Goal: Information Seeking & Learning: Learn about a topic

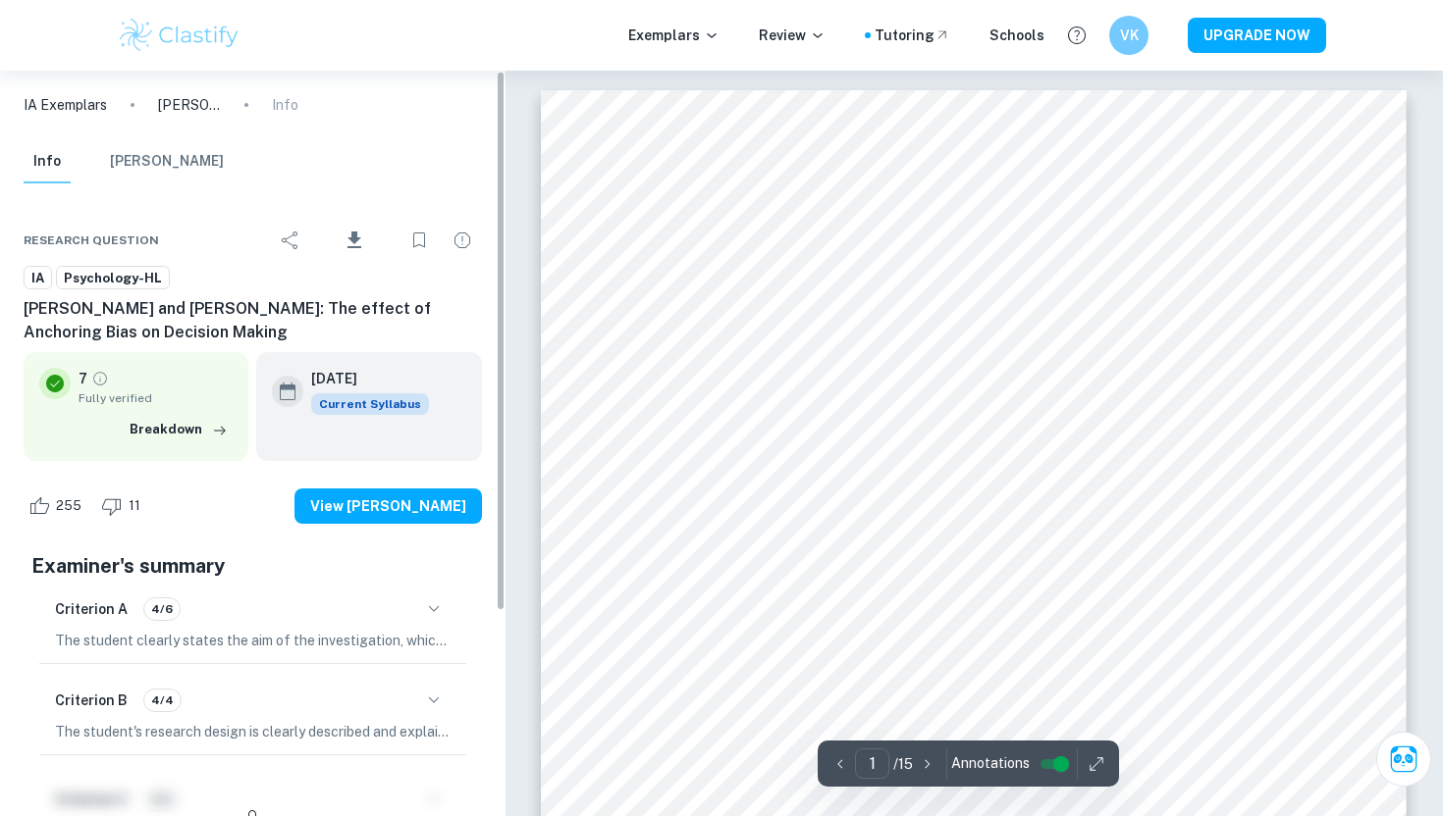
click at [436, 698] on icon "button" at bounding box center [434, 701] width 24 height 24
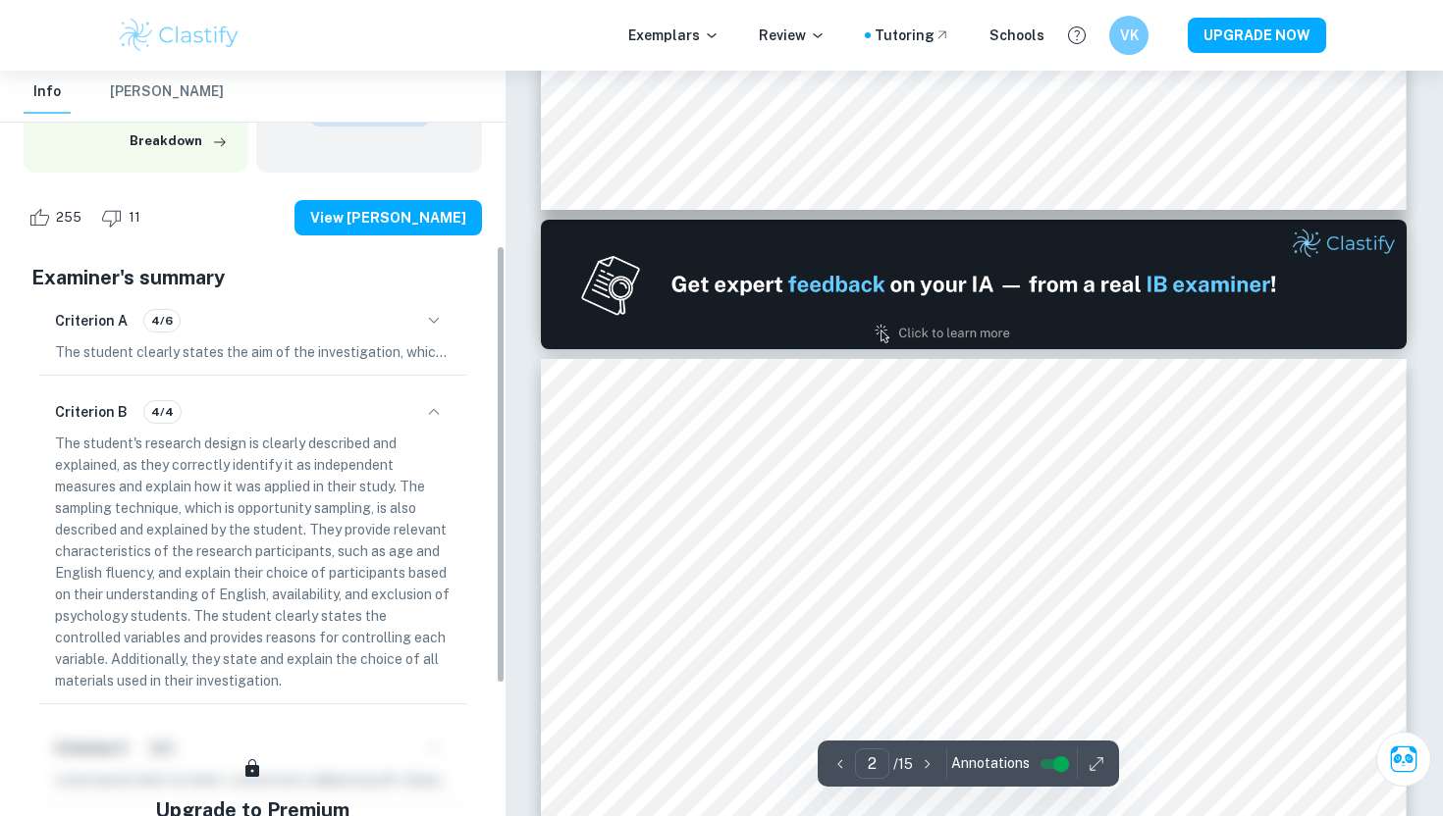
scroll to position [296, 0]
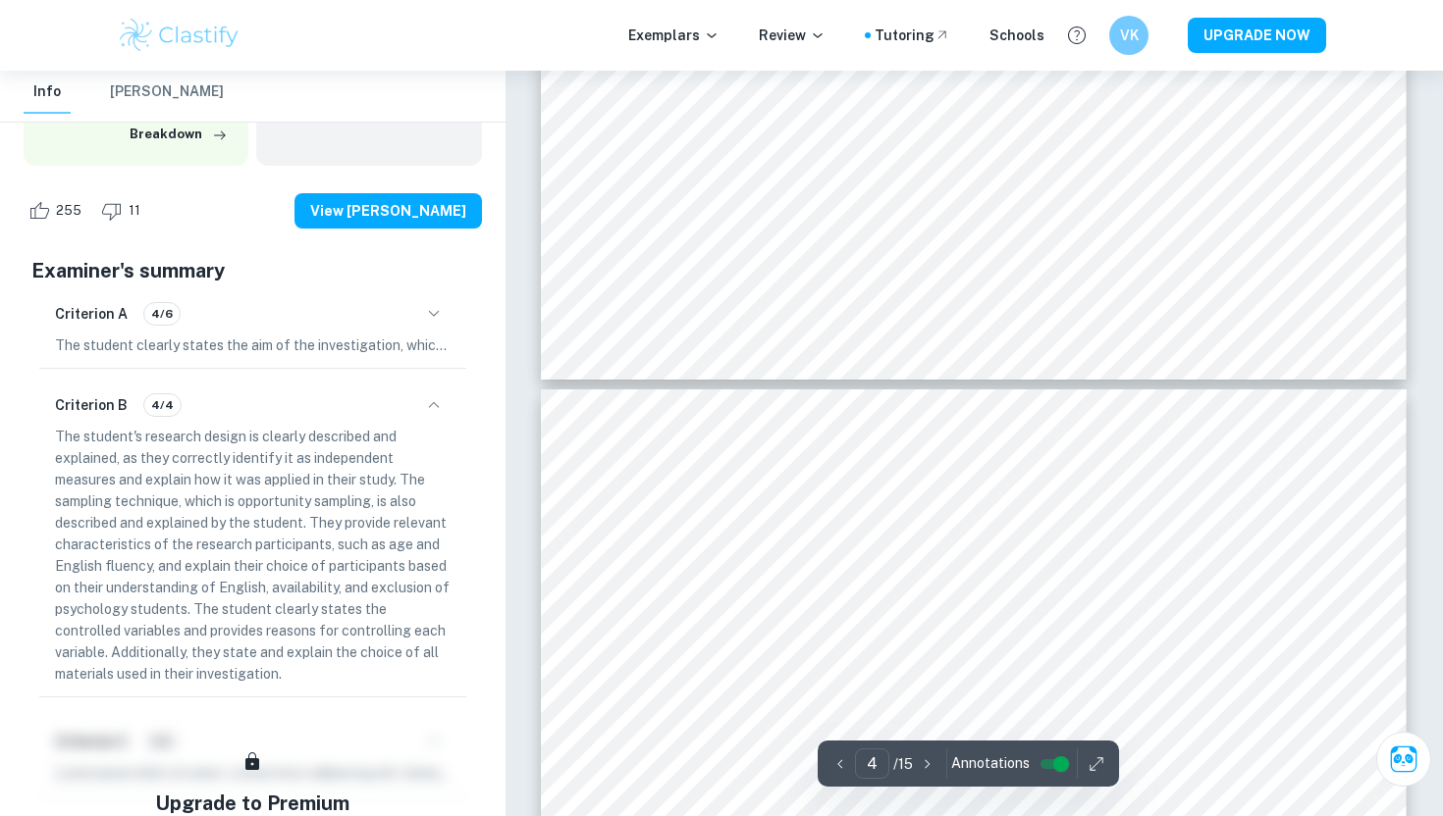
type input "5"
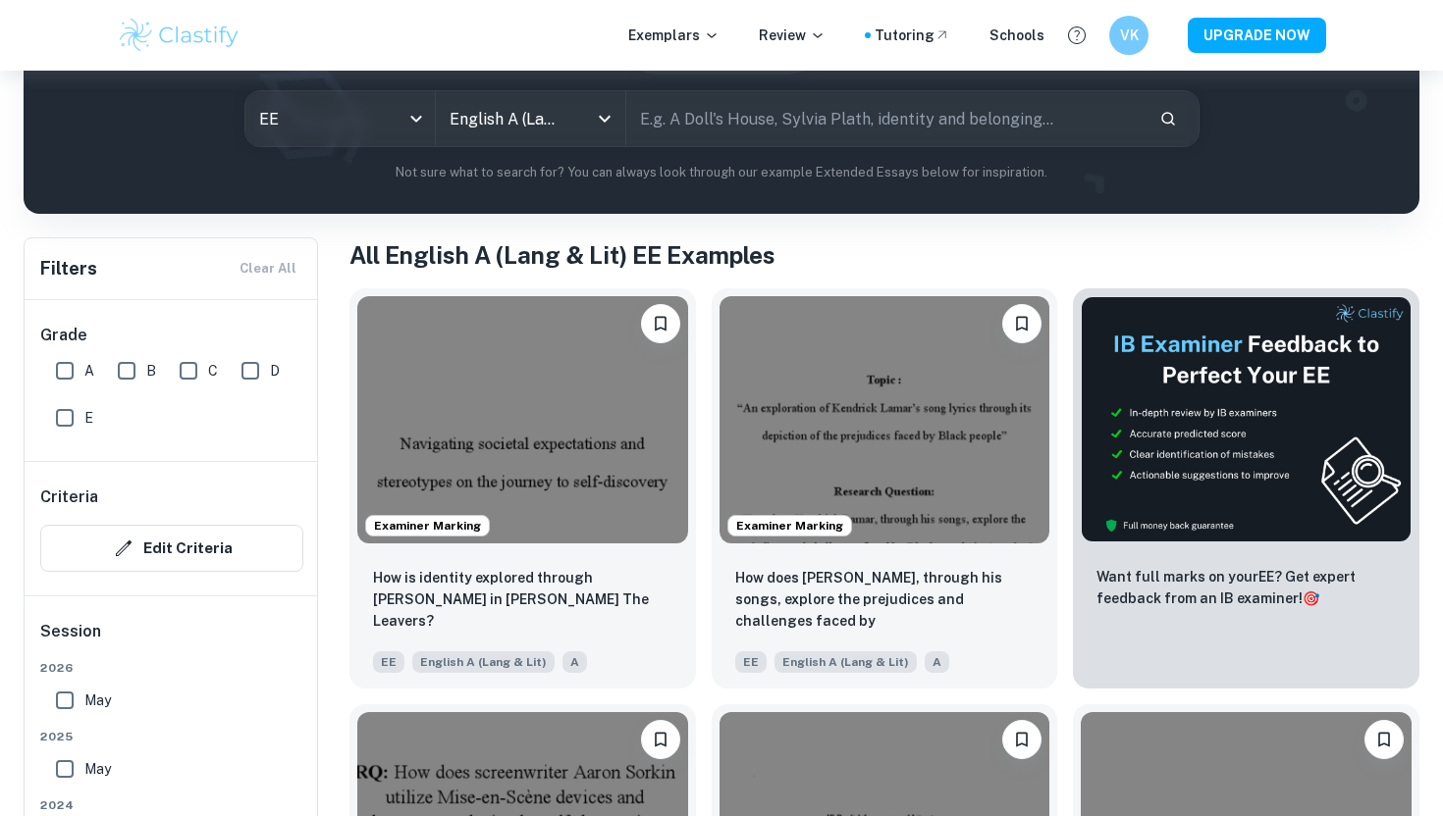
scroll to position [202, 0]
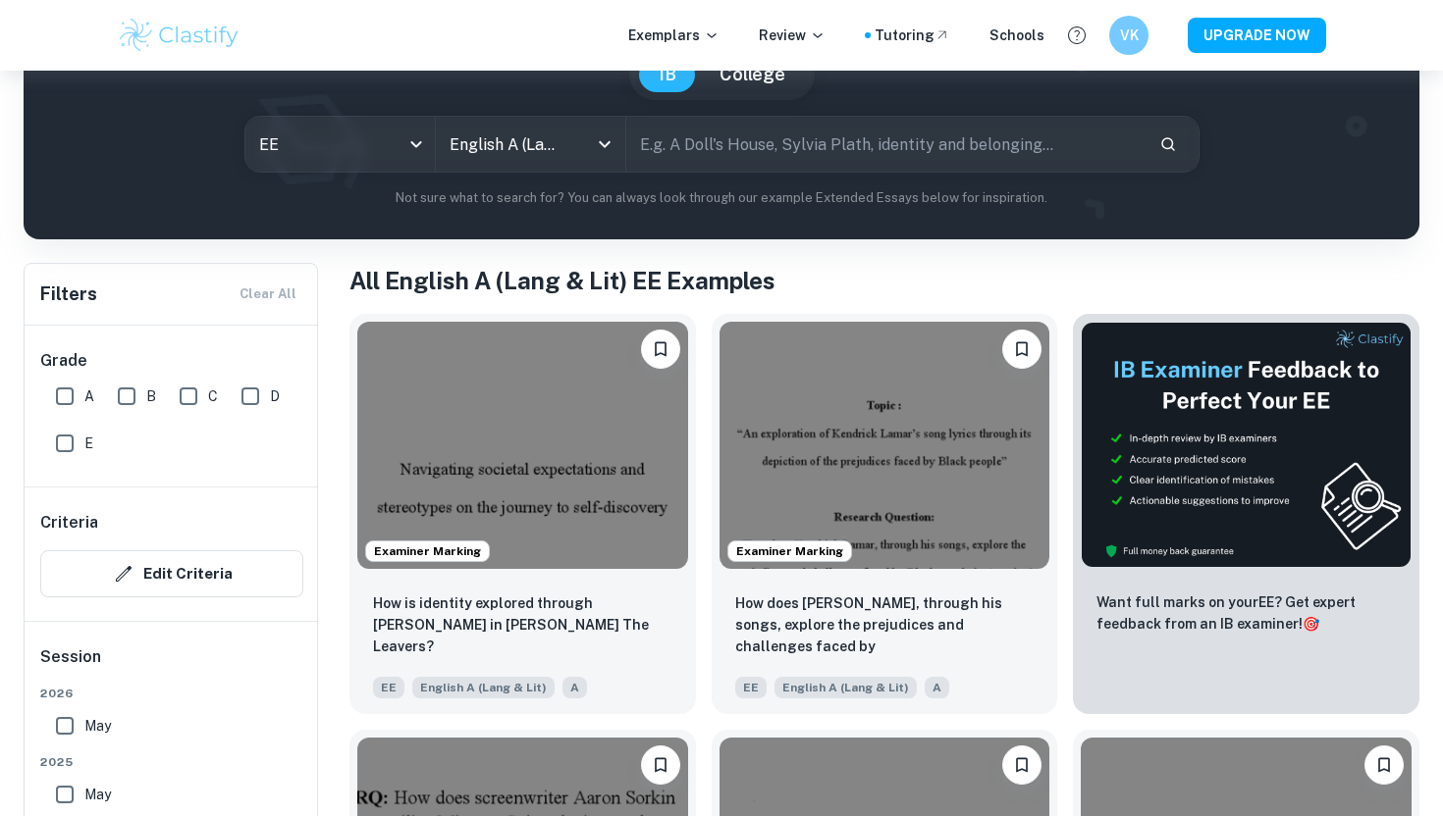
click at [736, 42] on div "Exemplars Review Tutoring Schools" at bounding box center [836, 36] width 416 height 22
click at [713, 36] on p "Exemplars" at bounding box center [673, 36] width 91 height 22
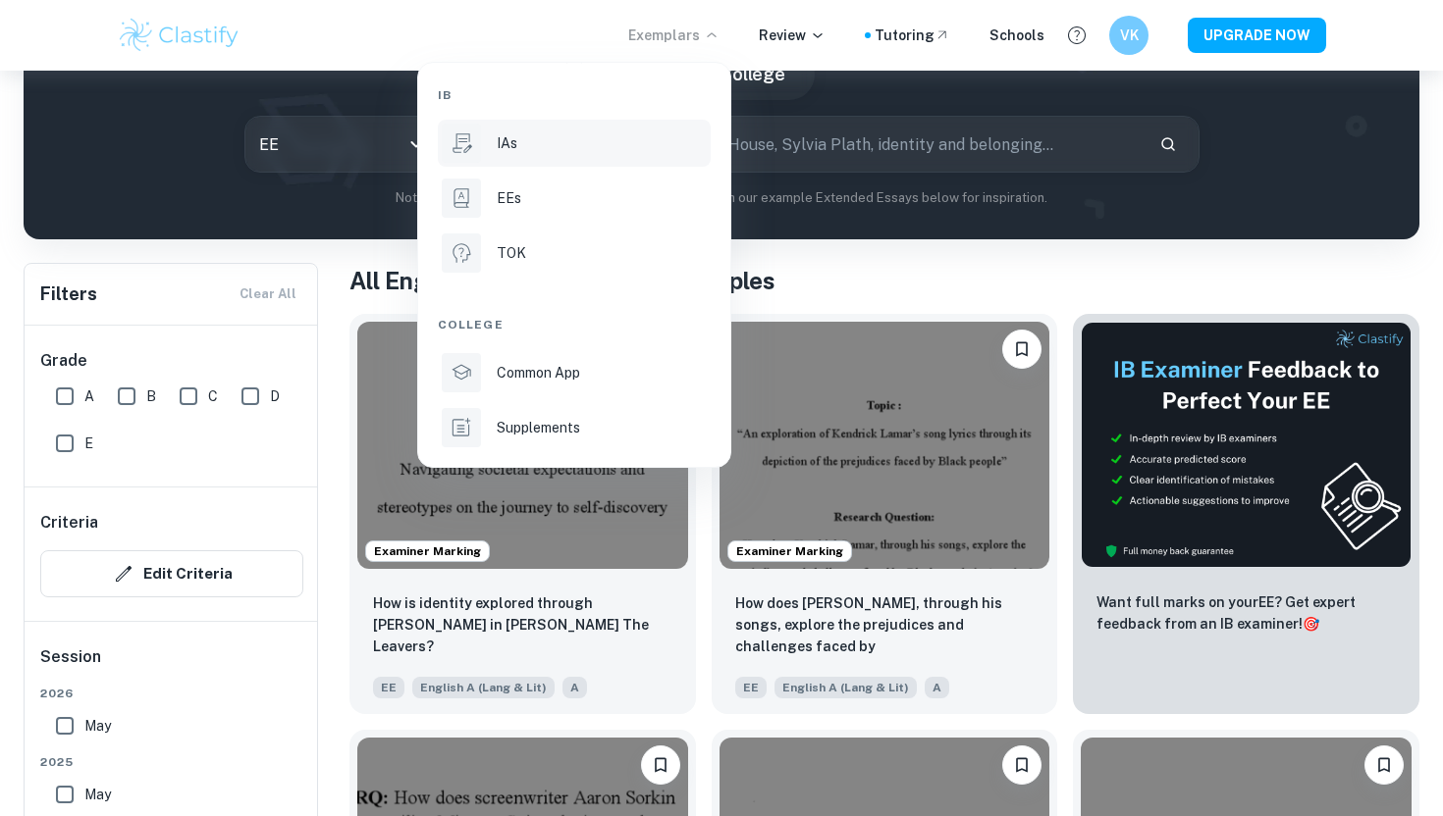
click at [599, 153] on div "IAs" at bounding box center [602, 143] width 210 height 22
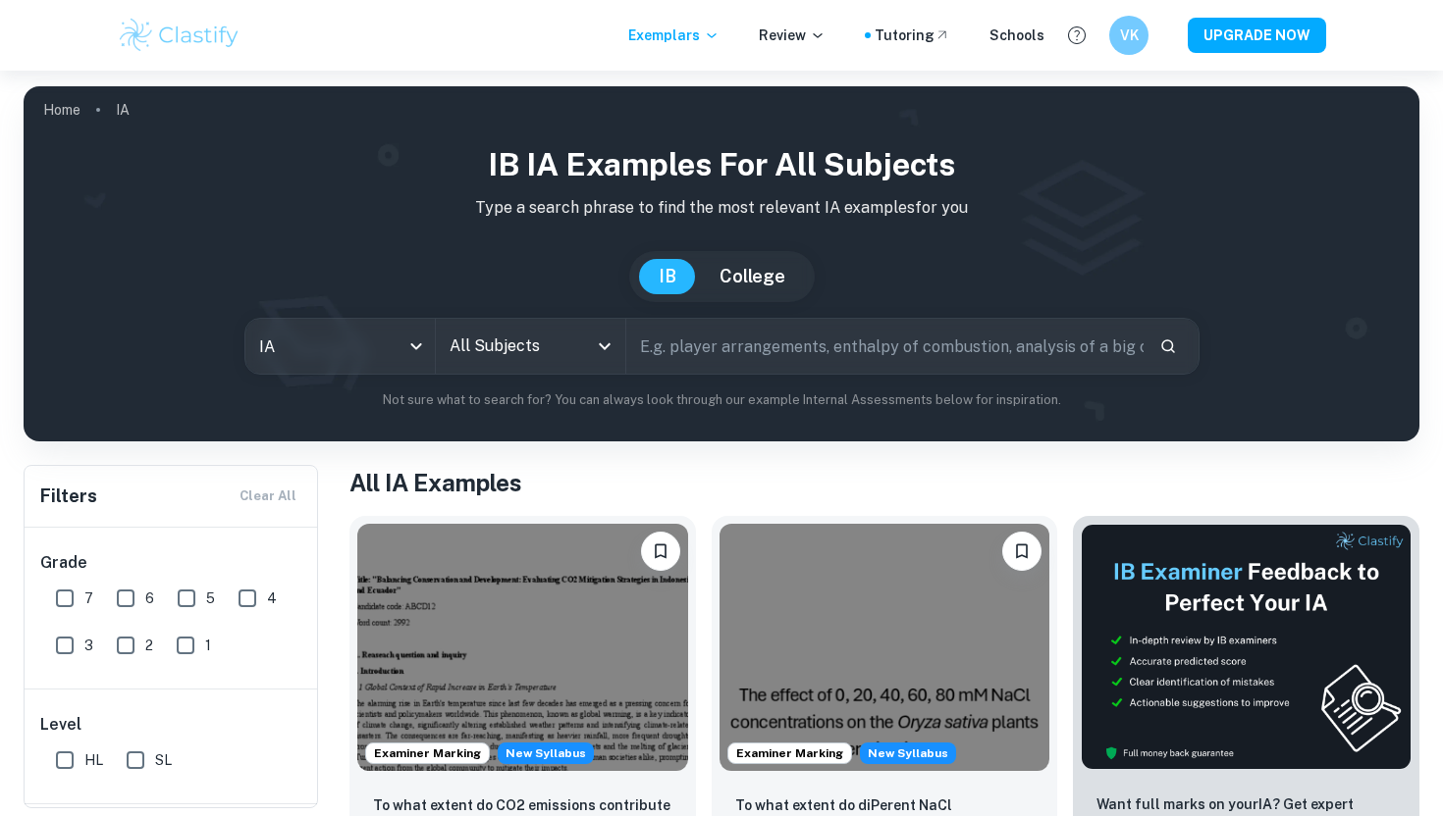
click at [540, 354] on input "All Subjects" at bounding box center [516, 346] width 142 height 37
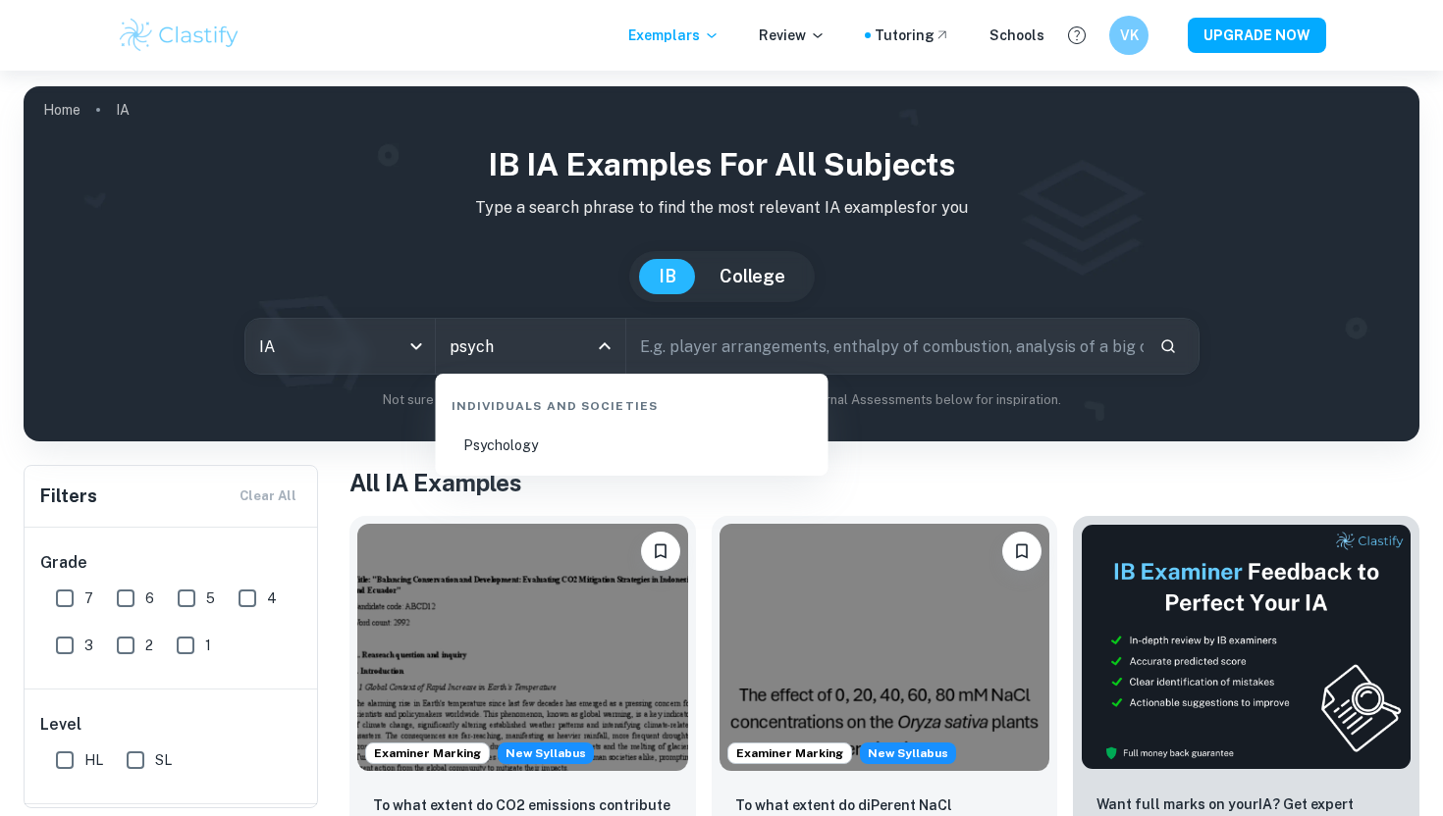
click at [549, 440] on li "Psychology" at bounding box center [632, 445] width 377 height 45
type input "Psychology"
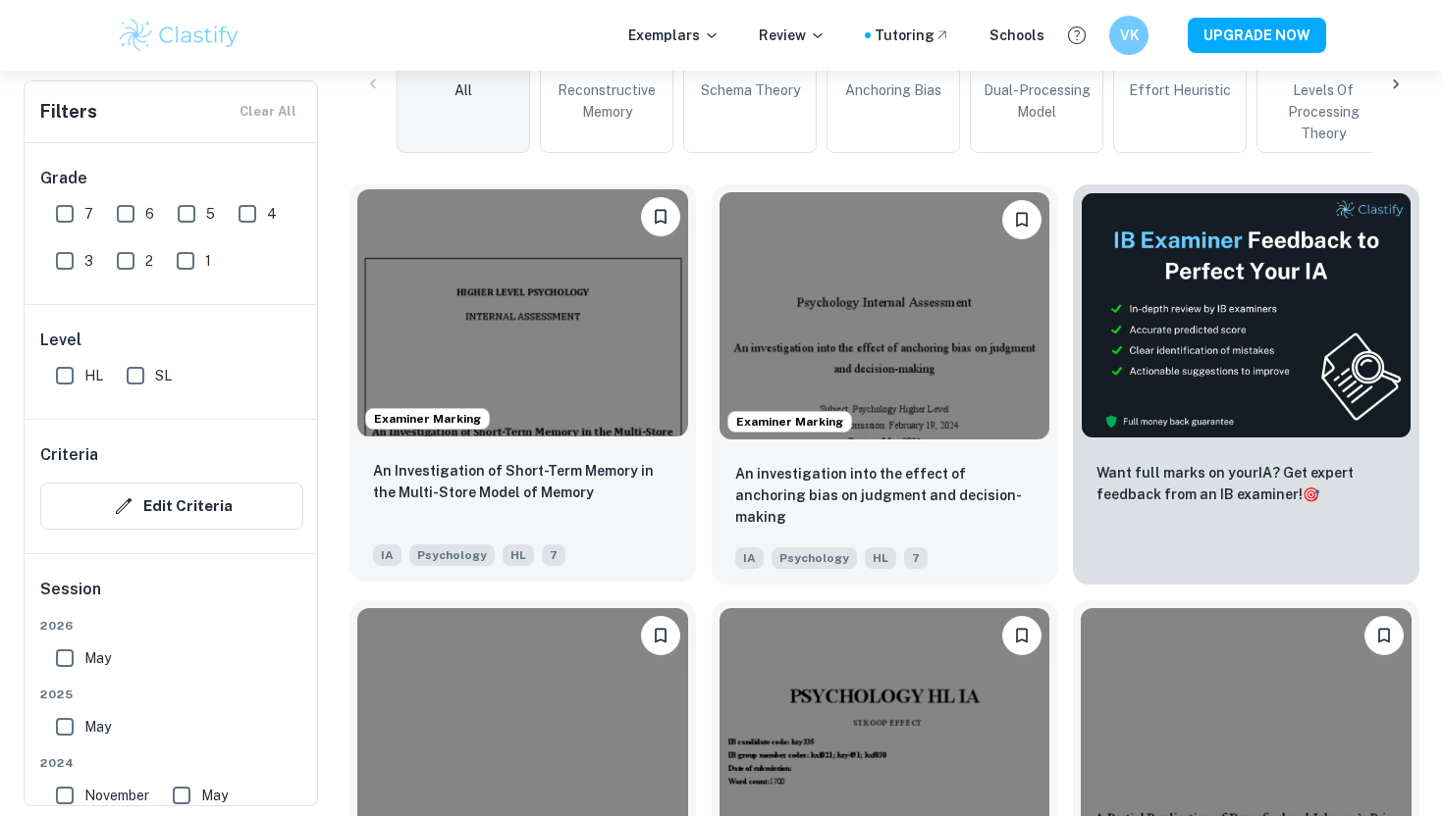
click at [549, 434] on div "Examiner Marking" at bounding box center [522, 313] width 346 height 263
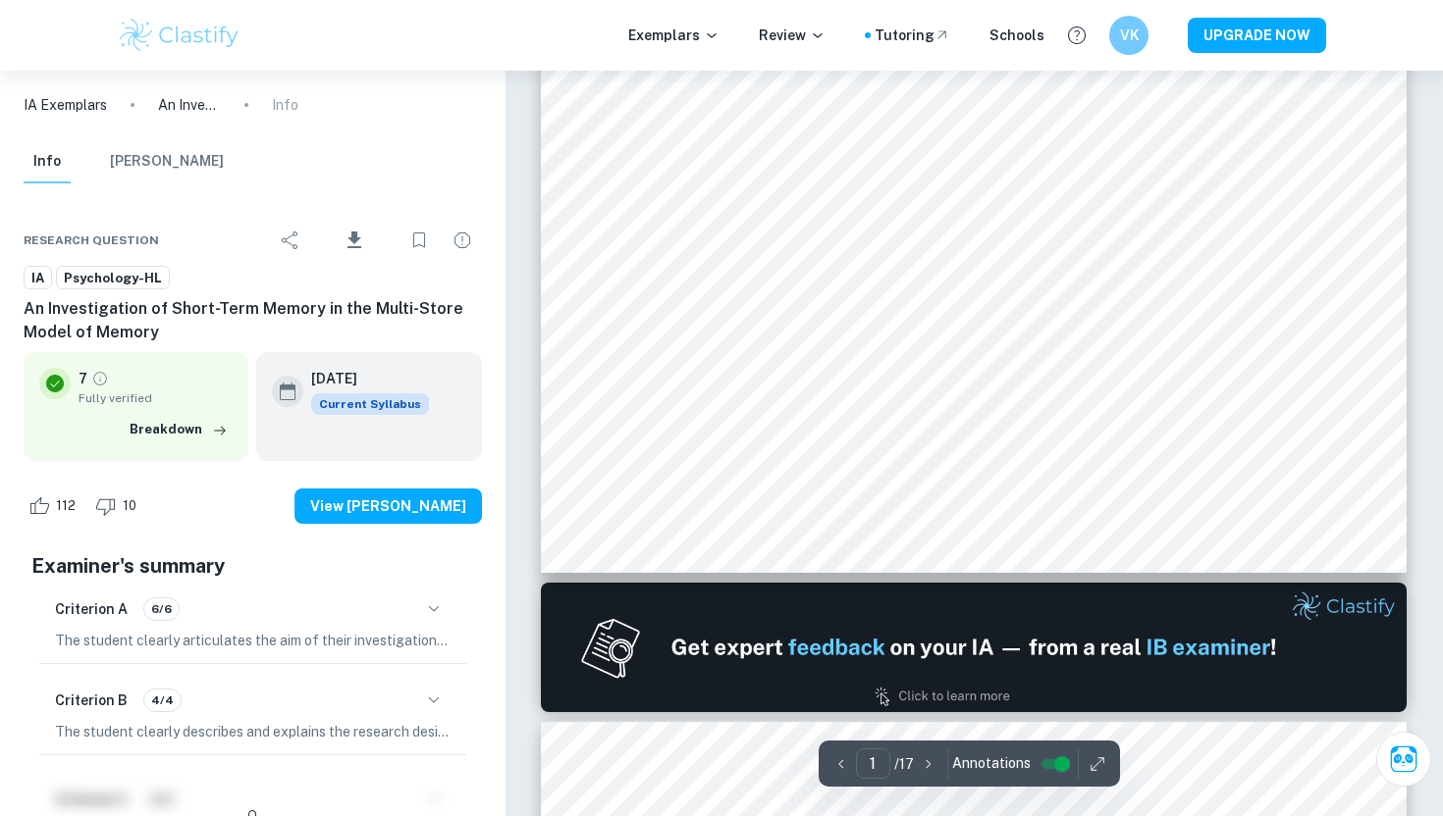
scroll to position [658, 0]
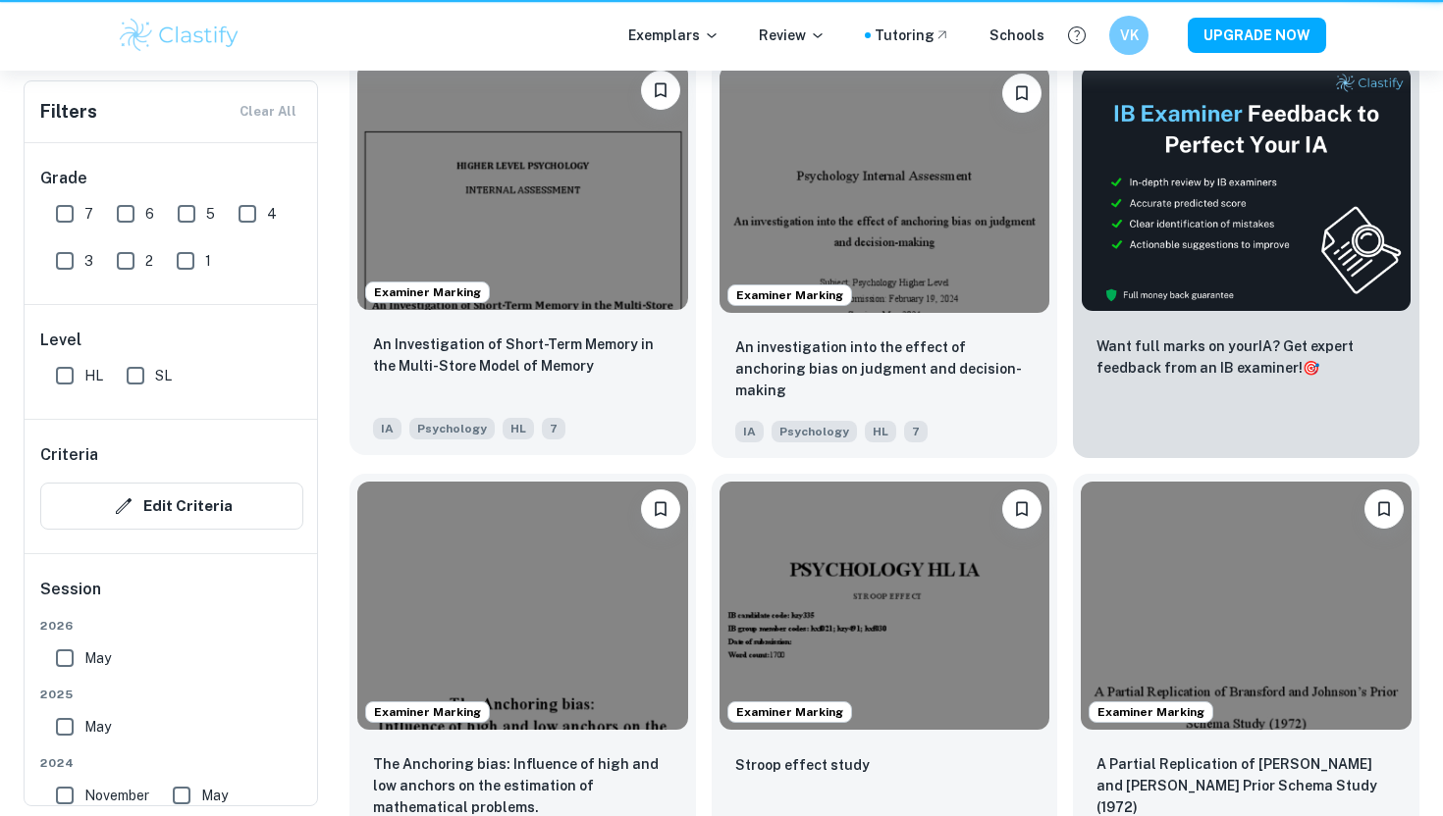
scroll to position [536, 0]
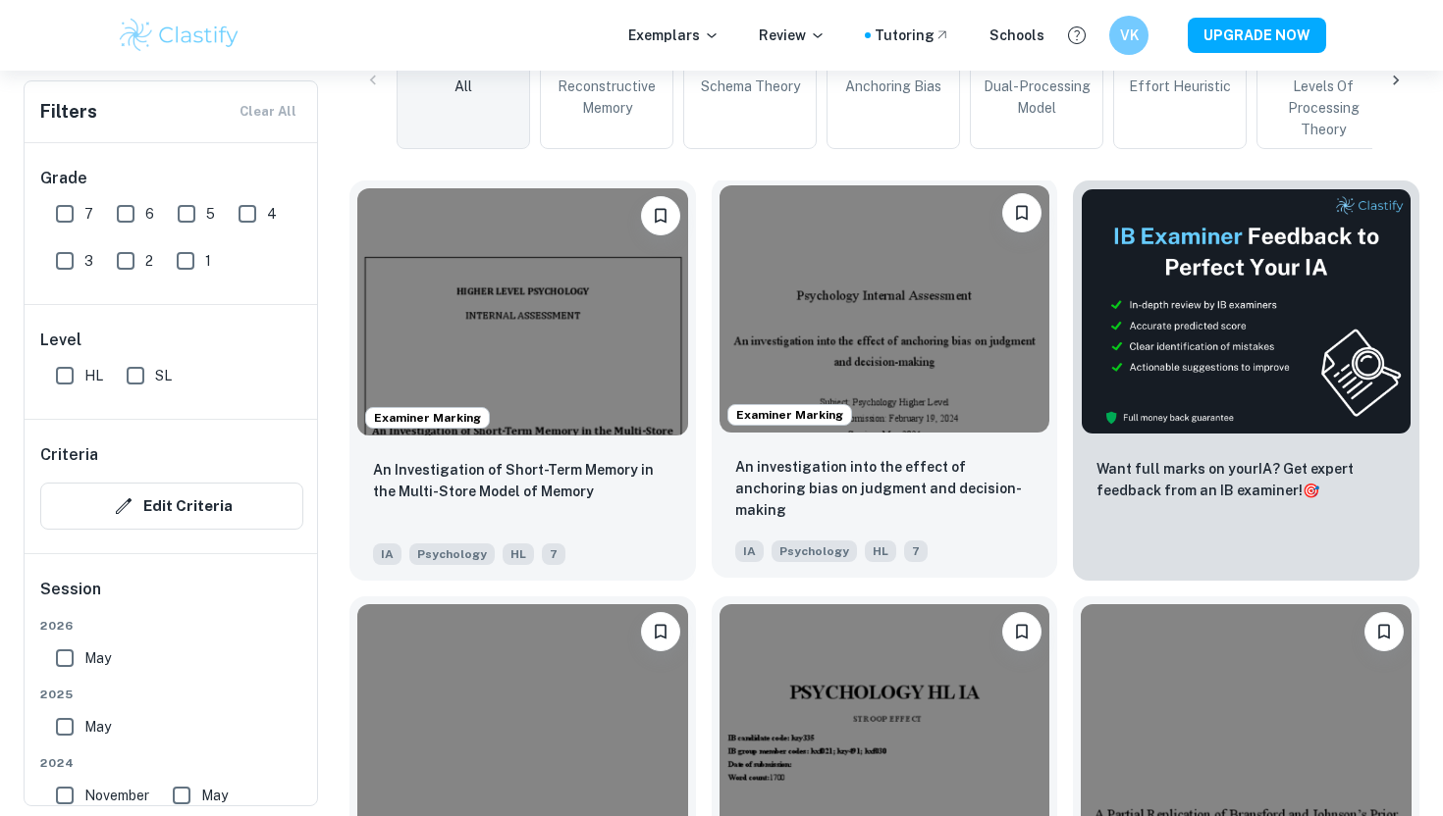
click at [869, 451] on div "An investigation into the effect of anchoring bias on judgment and decision-mak…" at bounding box center [884, 509] width 346 height 137
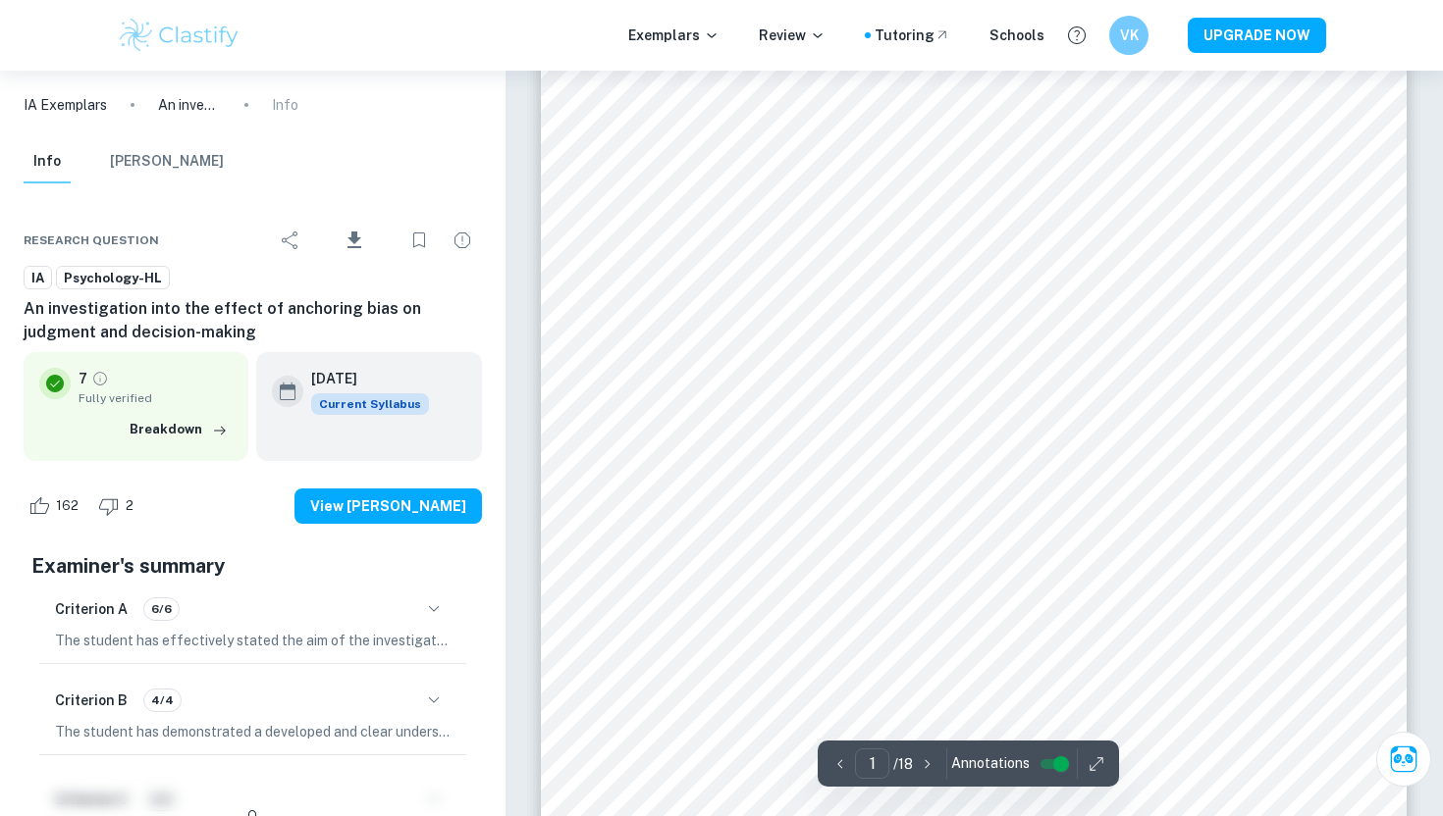
scroll to position [46, 0]
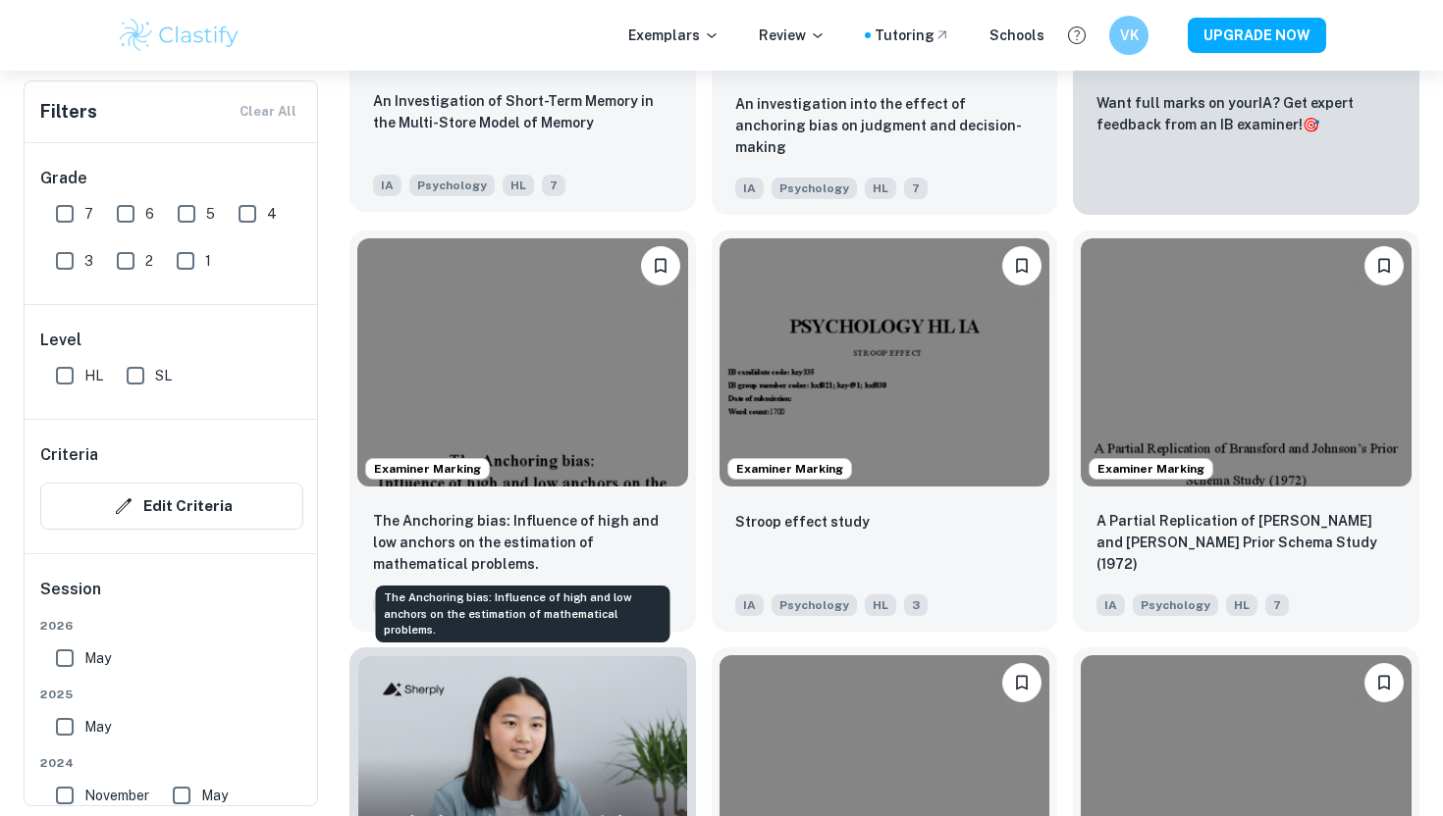
scroll to position [903, 0]
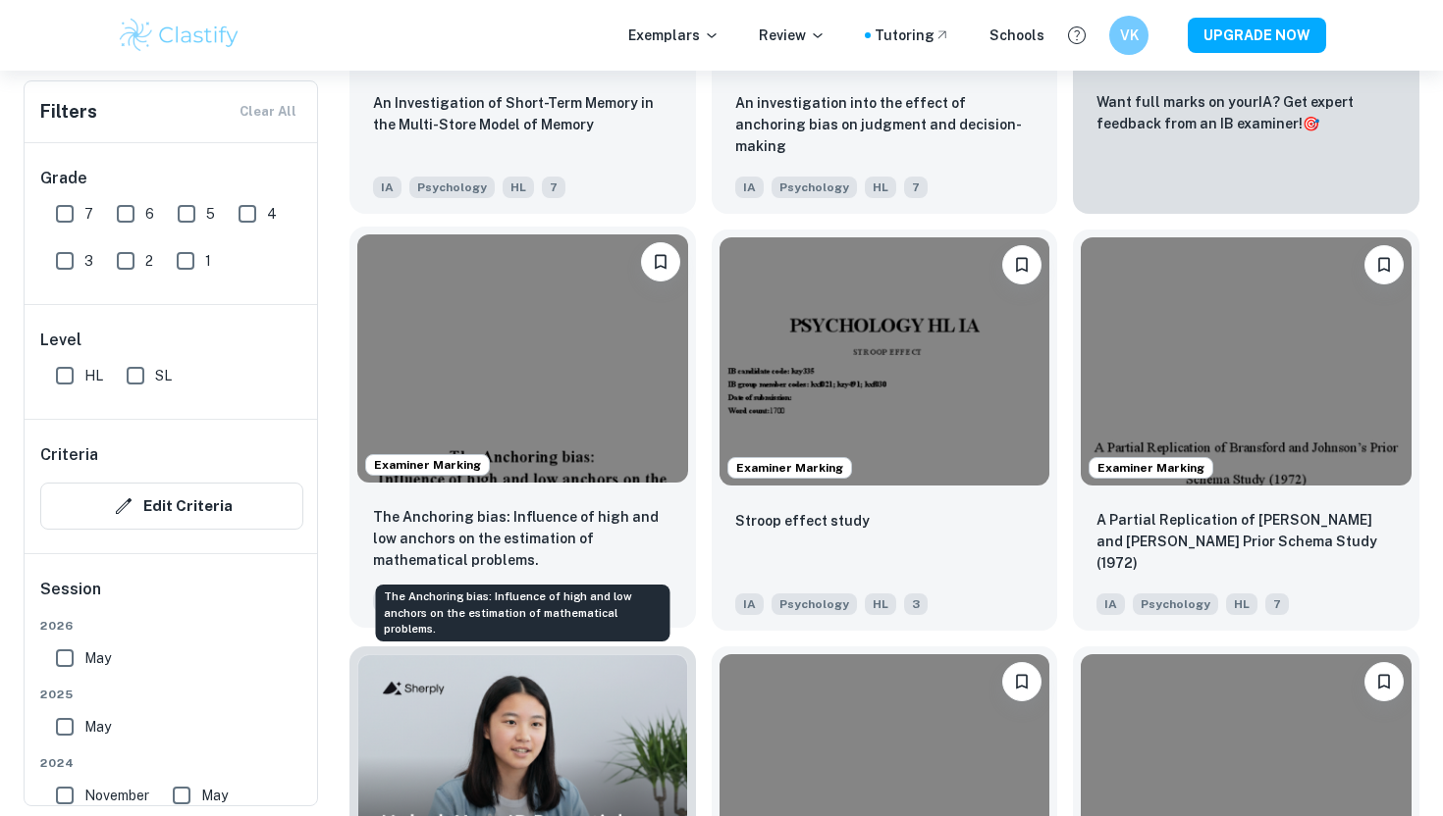
click at [606, 516] on p "The Anchoring bias: Influence of high and low anchors on the estimation of math…" at bounding box center [522, 538] width 299 height 65
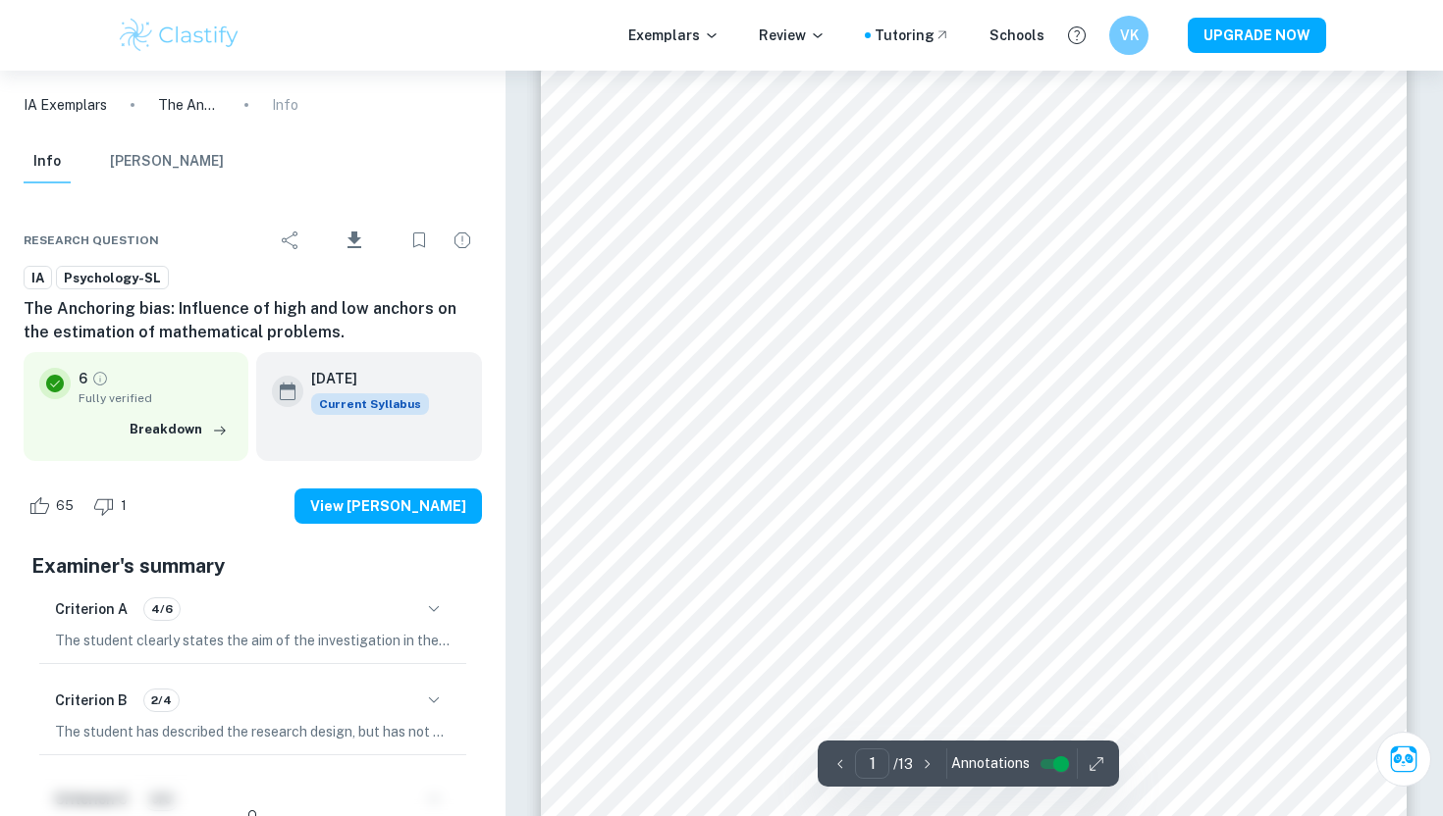
scroll to position [335, 0]
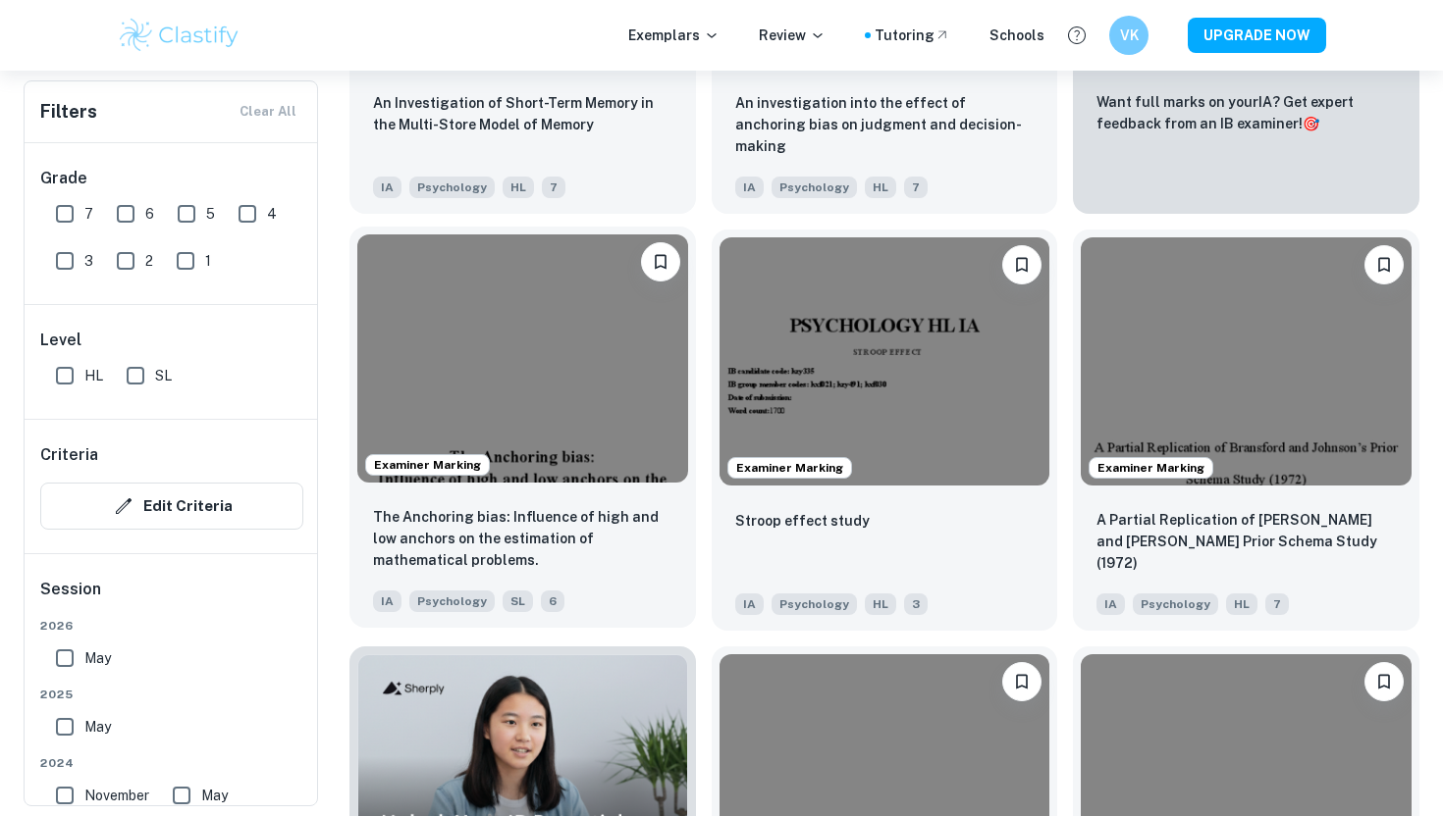
scroll to position [975, 0]
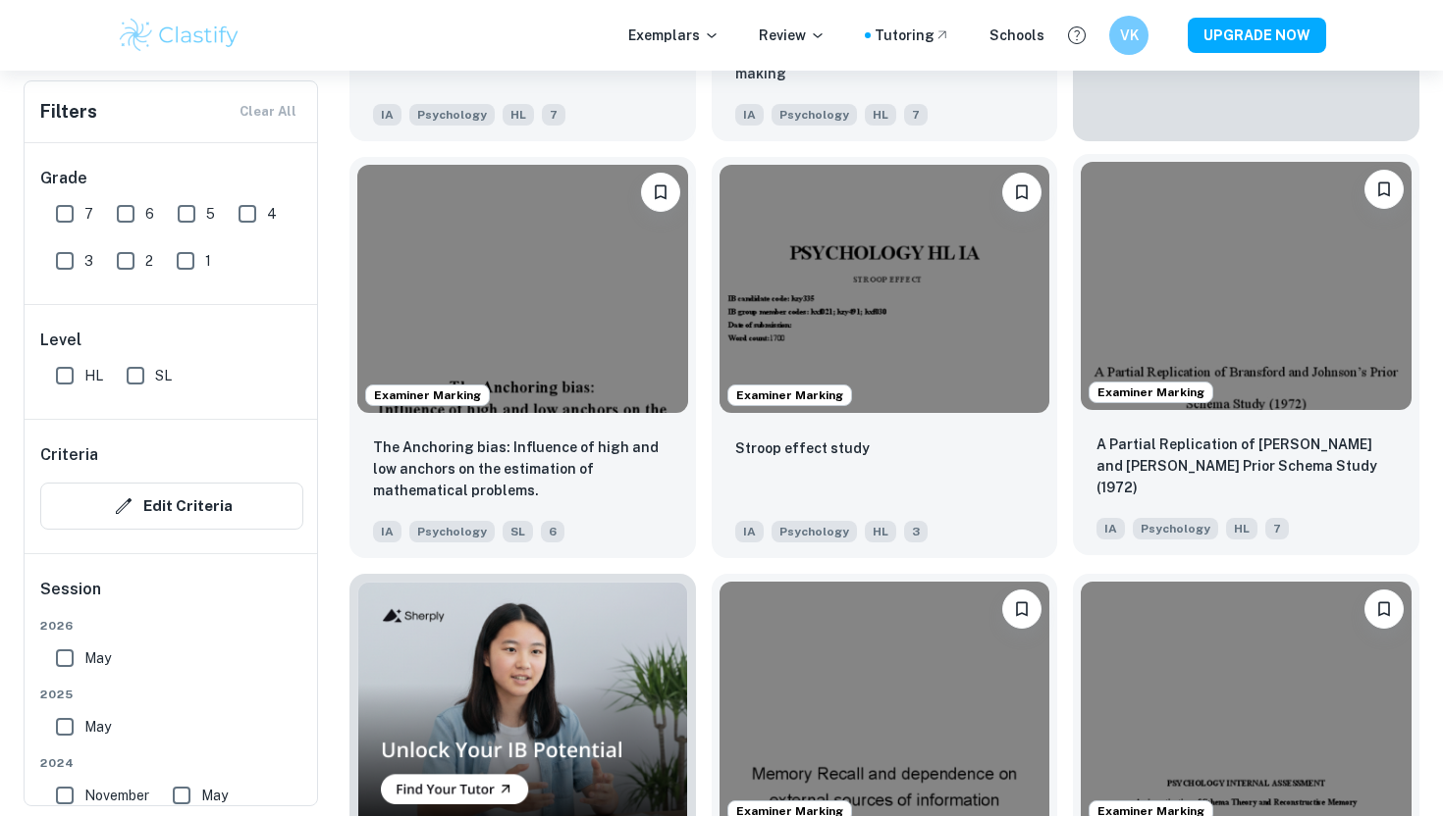
click at [1284, 379] on img at bounding box center [1245, 285] width 331 height 247
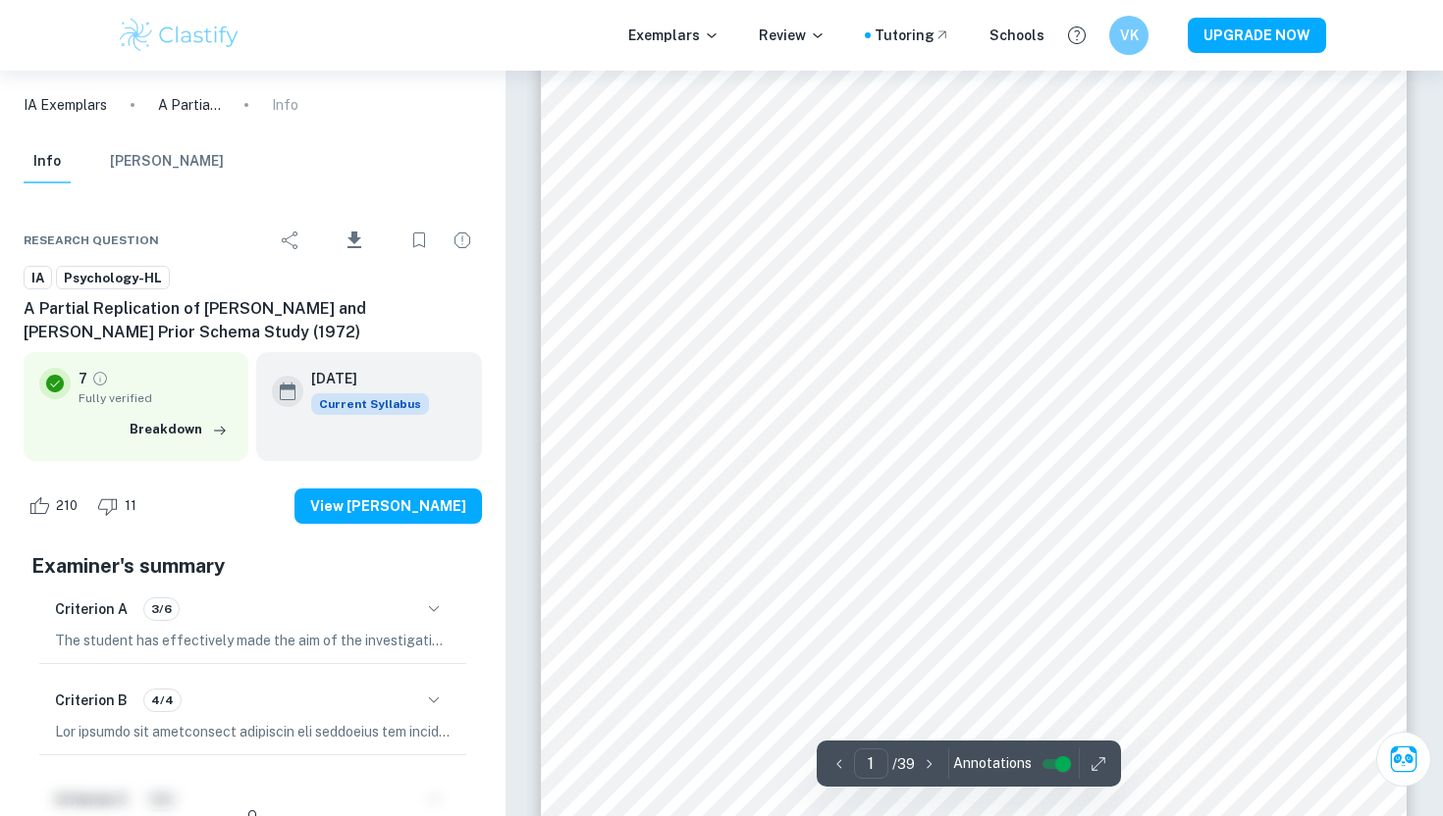
scroll to position [235, 0]
